Goal: Information Seeking & Learning: Learn about a topic

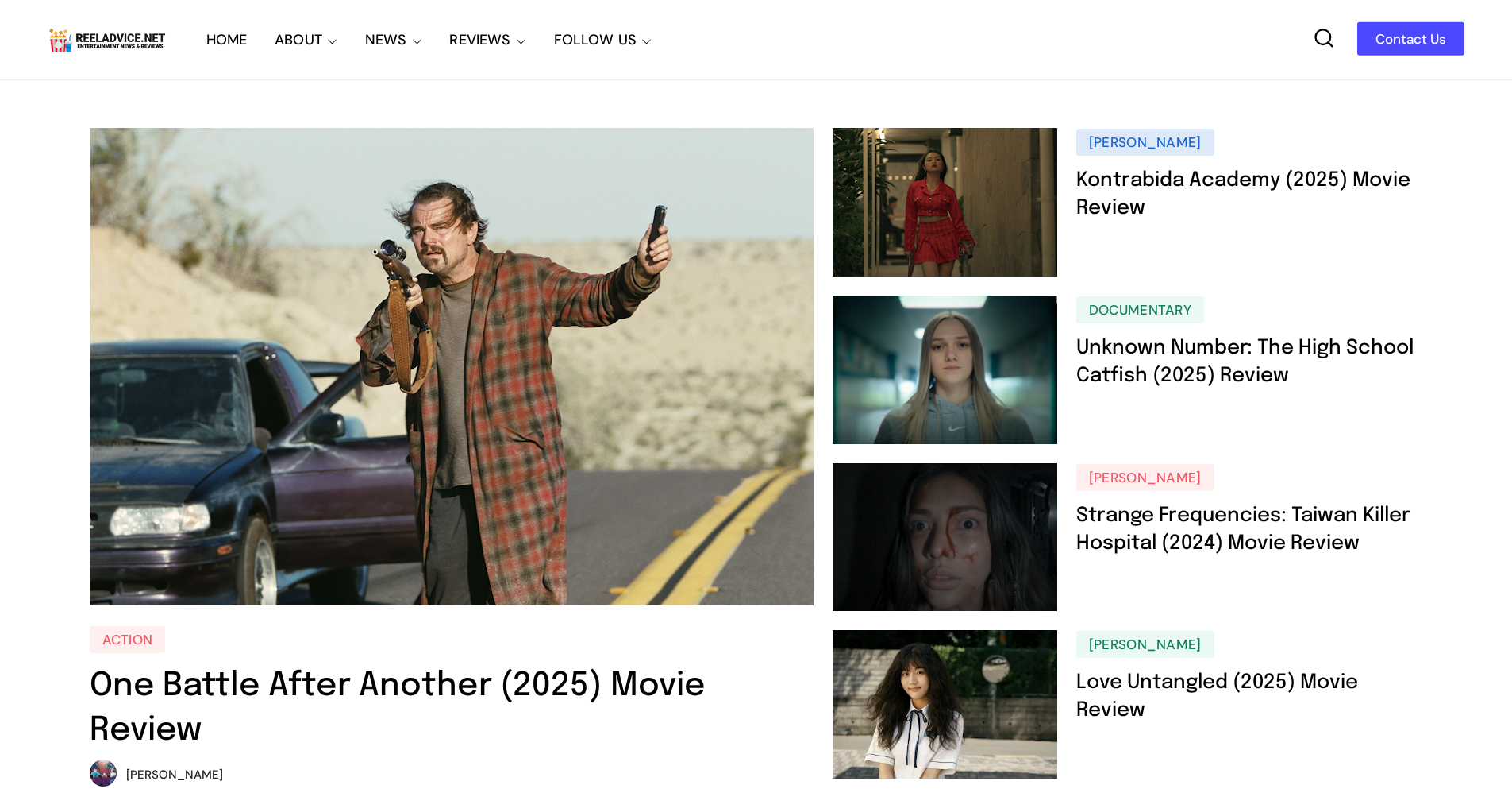
scroll to position [2625, 0]
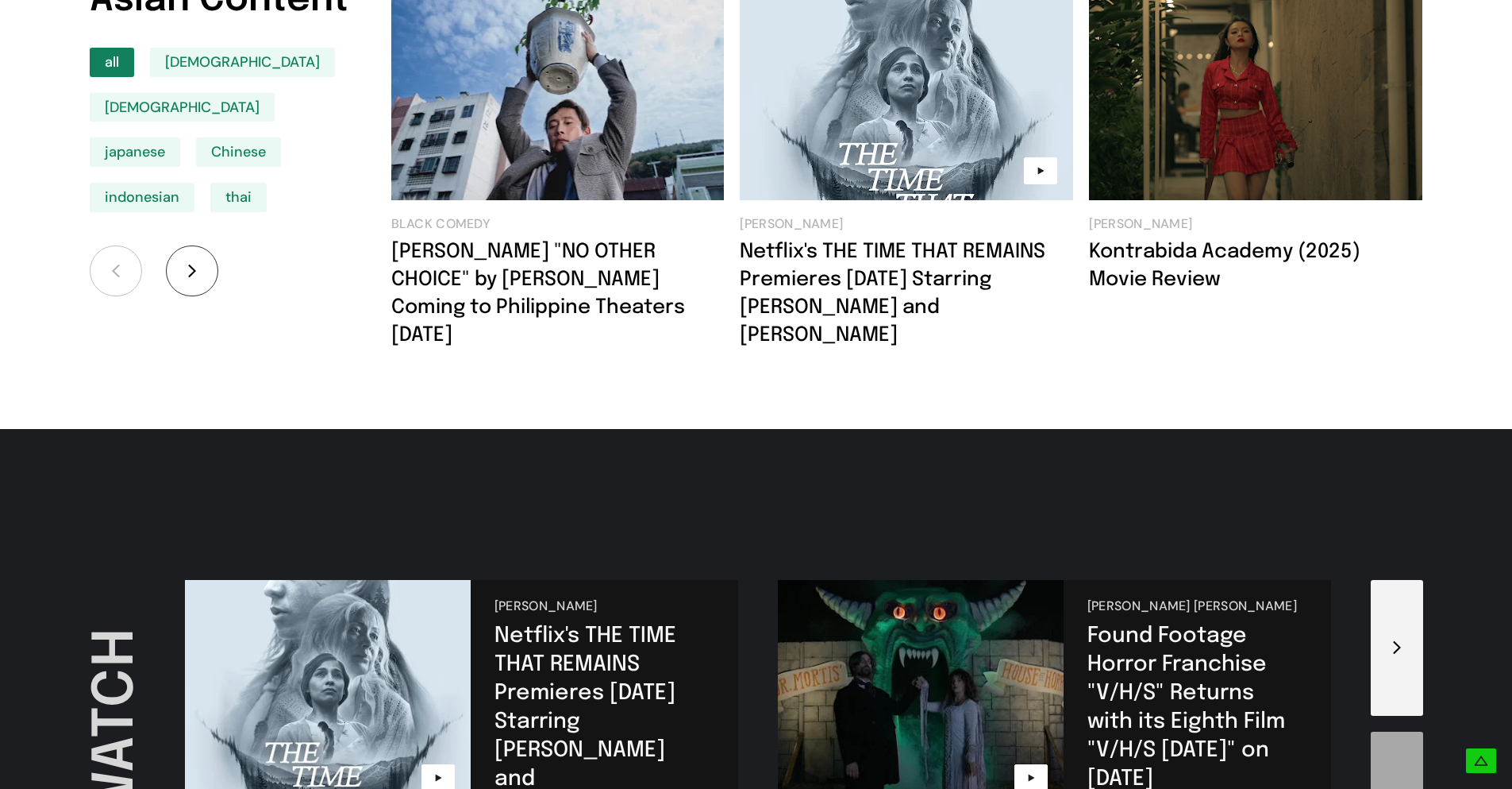
click at [1167, 635] on link "Found Footage Horror Franchise "V/H/S" Returns with its Eighth Film "V/H/S [DAT…" at bounding box center [1187, 707] width 198 height 165
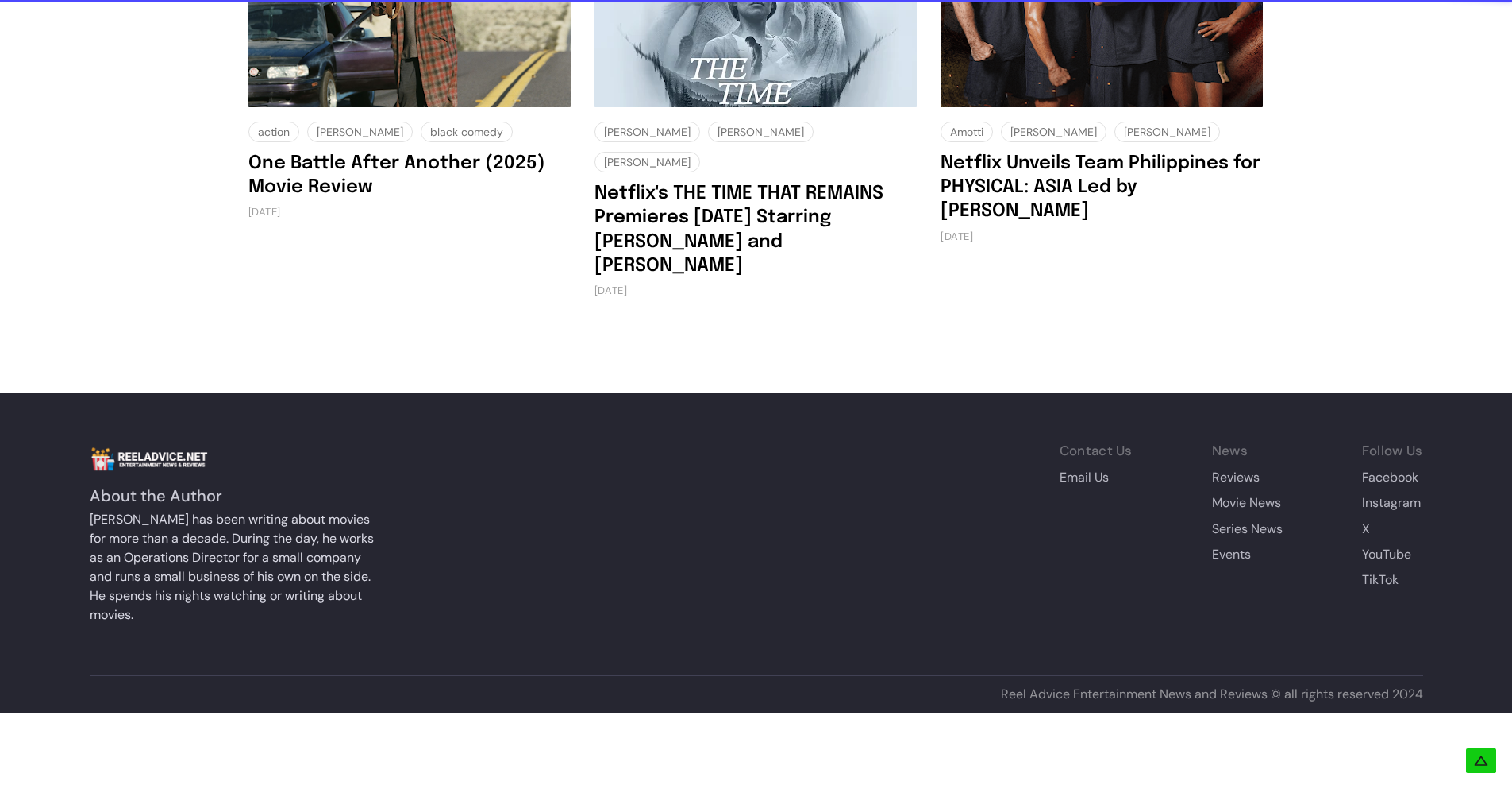
scroll to position [2055, 0]
